Goal: Find specific page/section: Find specific page/section

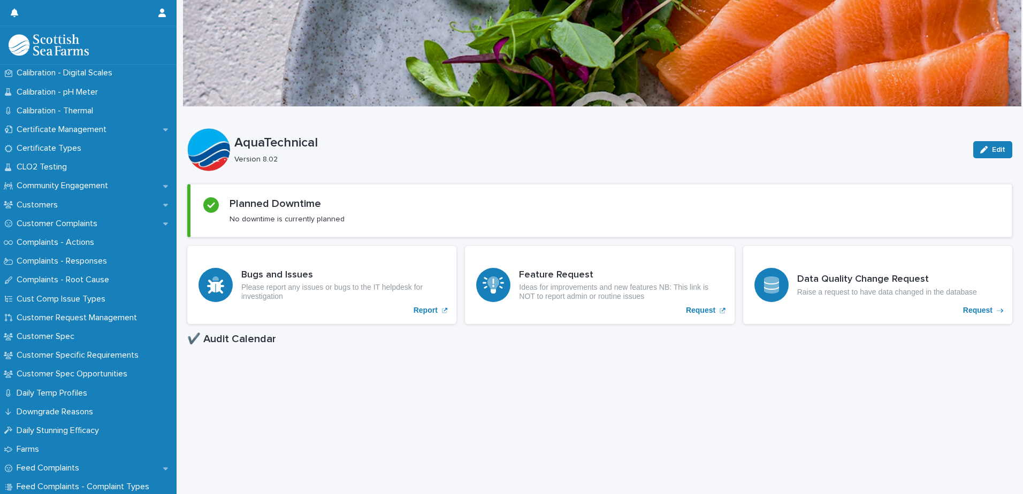
scroll to position [481, 0]
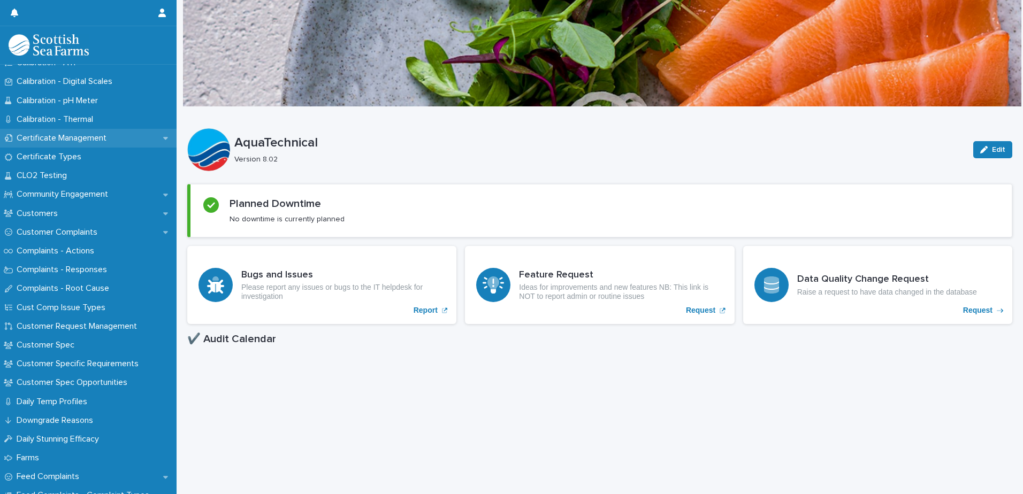
click at [75, 135] on p "Certificate Management" at bounding box center [63, 138] width 103 height 10
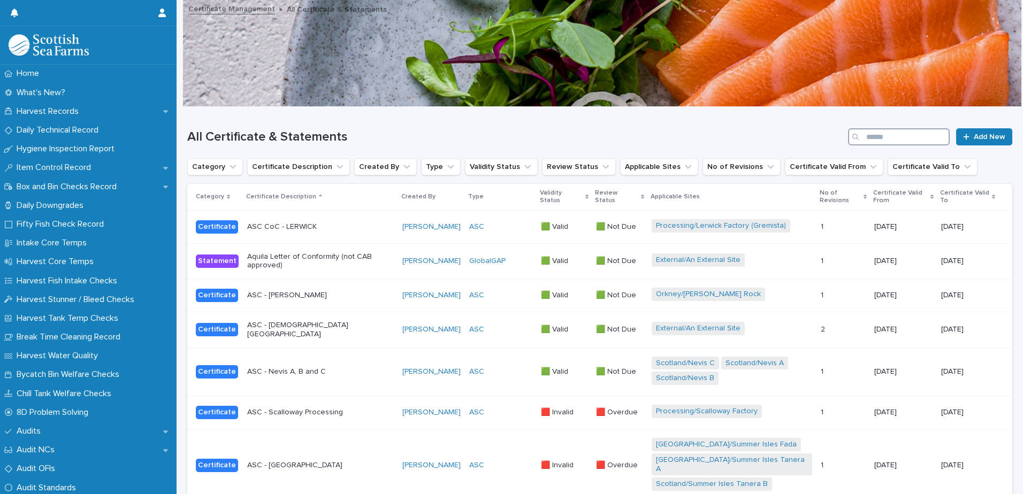
click at [895, 137] on input "Search" at bounding box center [899, 136] width 102 height 17
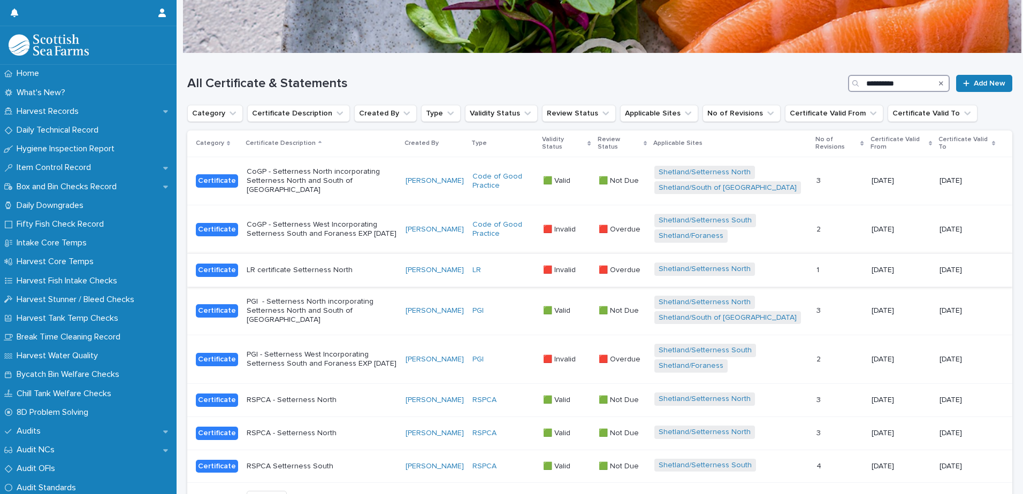
scroll to position [107, 0]
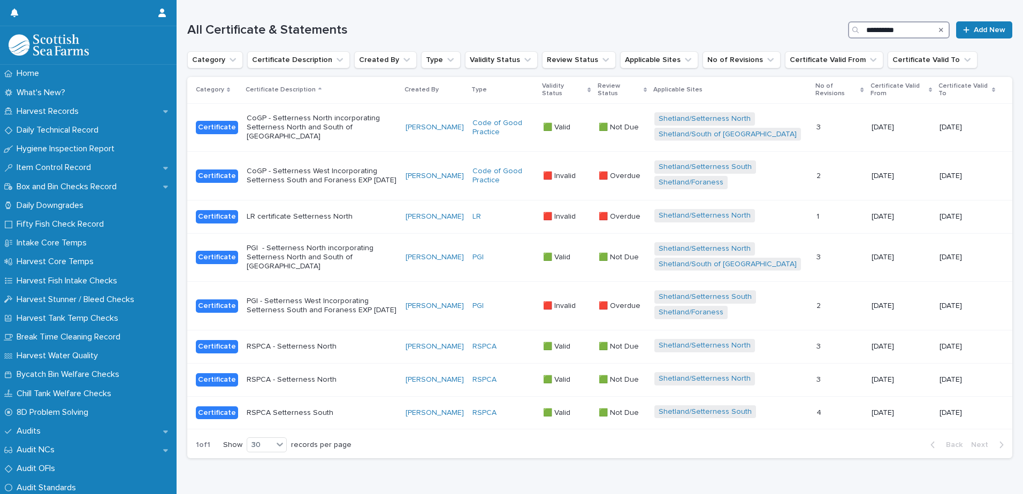
type input "**********"
click at [326, 167] on p "CoGP - Setterness West Incorporating Setterness South and Foraness EXP [DATE]" at bounding box center [322, 176] width 150 height 18
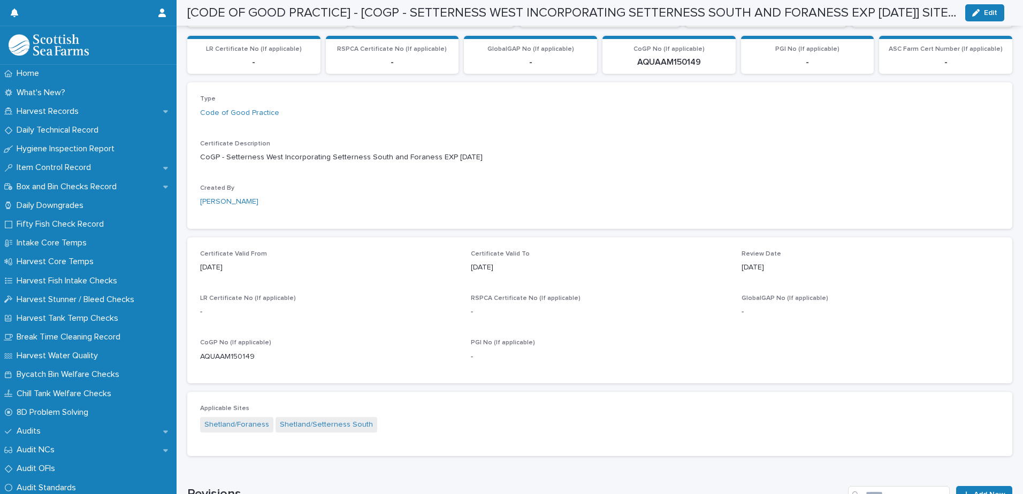
scroll to position [256, 0]
